Goal: Find contact information: Find contact information

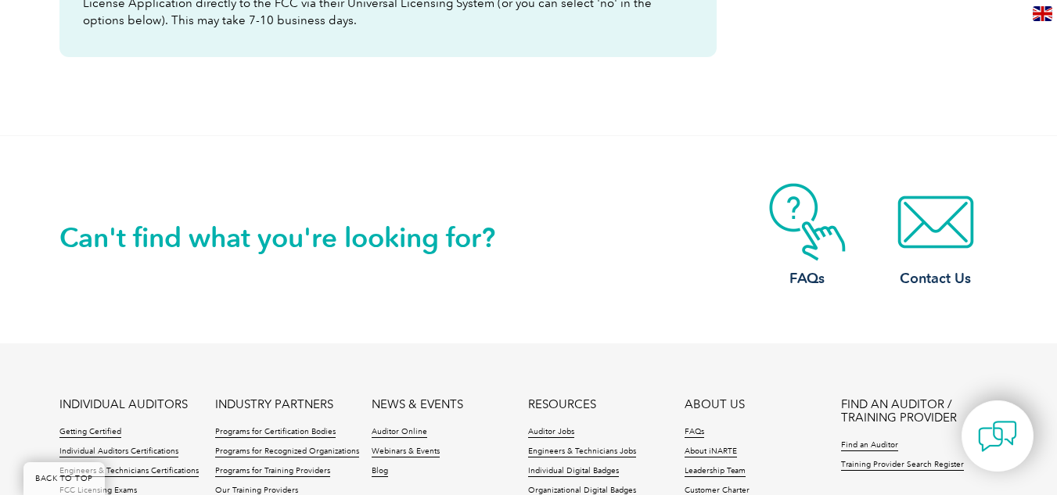
scroll to position [1095, 0]
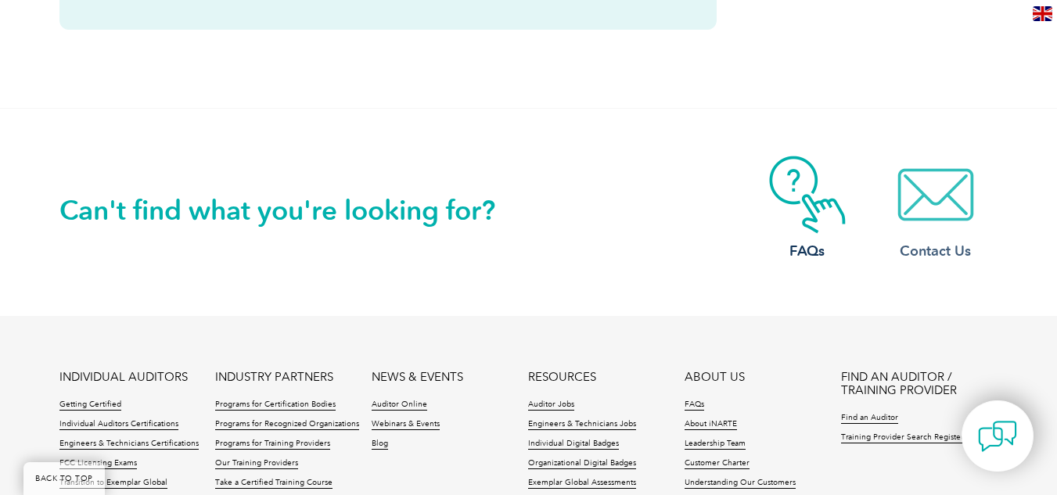
click at [929, 211] on img at bounding box center [935, 195] width 125 height 78
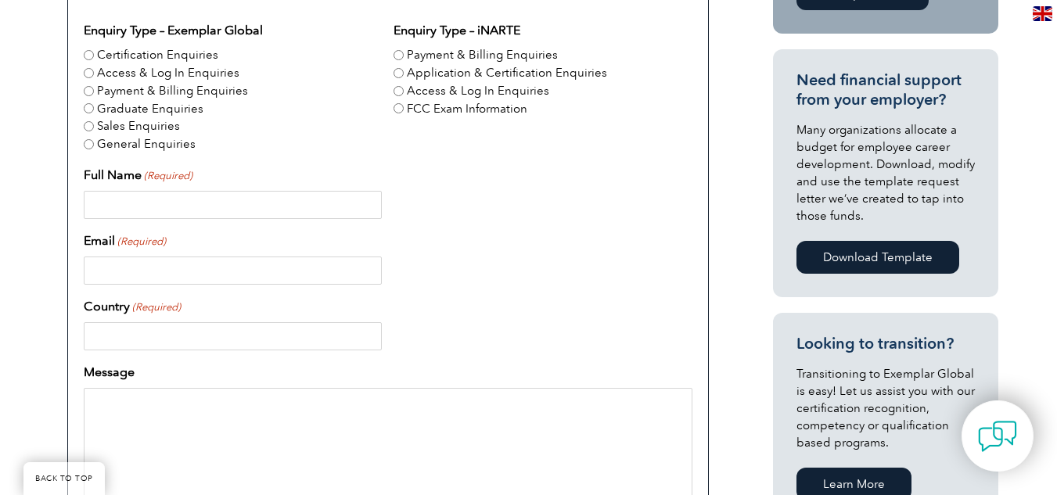
scroll to position [391, 0]
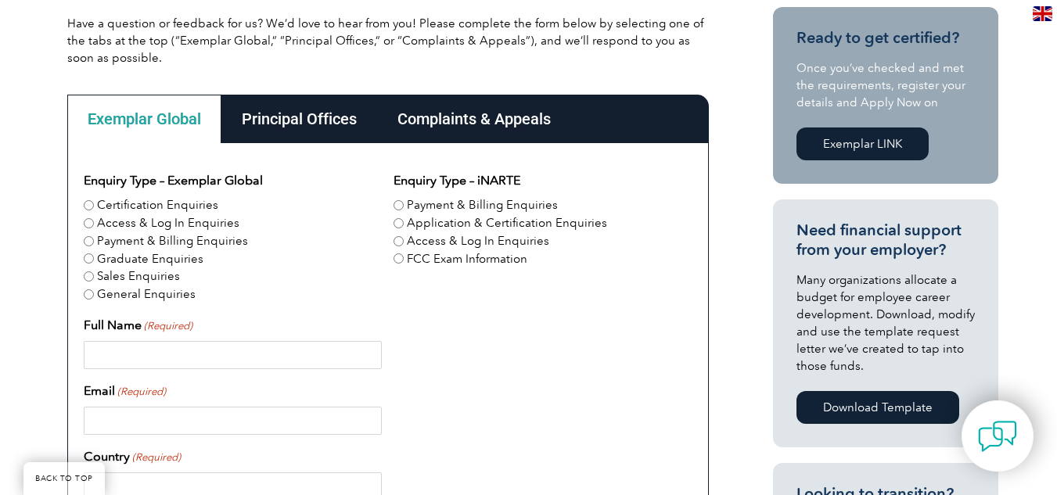
click at [322, 119] on div "Principal Offices" at bounding box center [299, 119] width 156 height 49
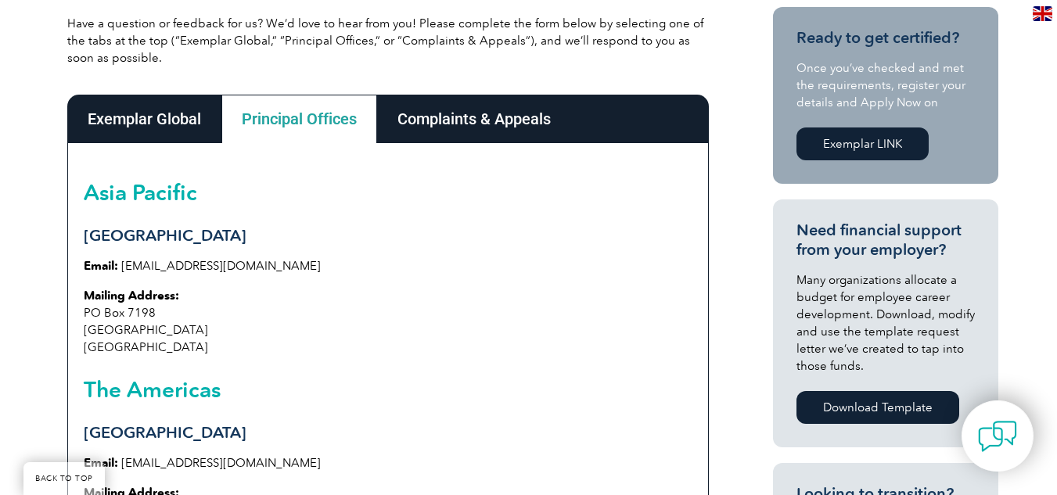
click at [517, 119] on div "Complaints & Appeals" at bounding box center [474, 119] width 194 height 49
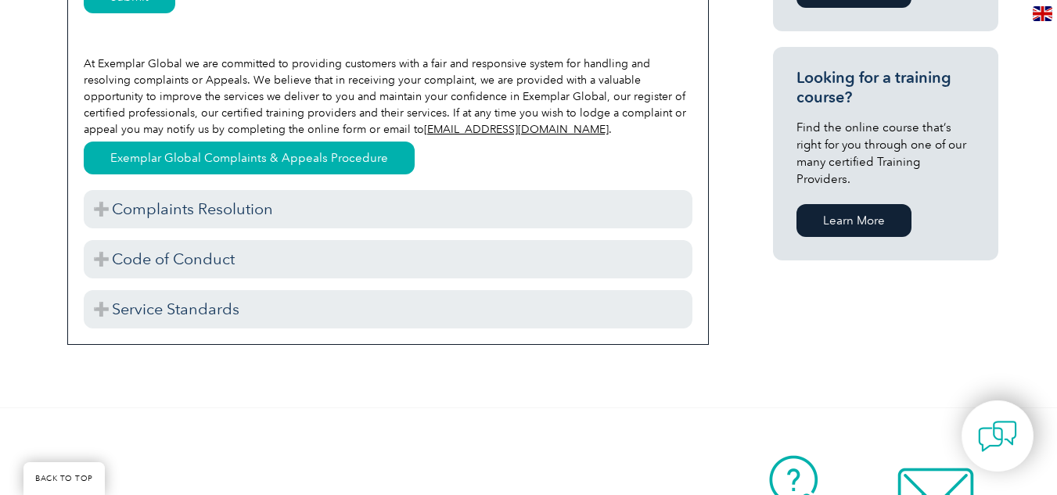
scroll to position [1095, 0]
